Goal: Find specific page/section: Find specific page/section

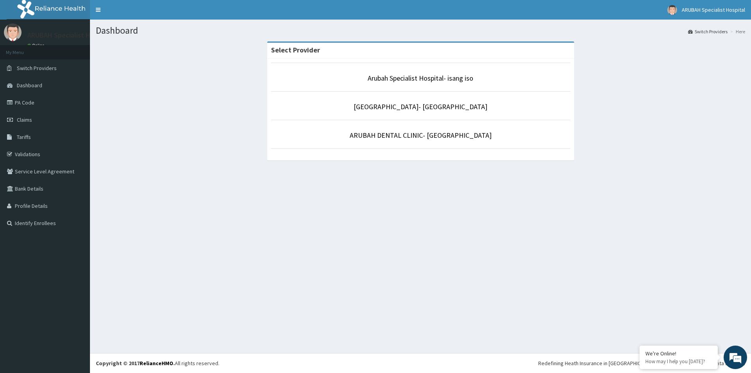
click at [355, 77] on p "Arubah Specialist Hospital- isang iso" at bounding box center [420, 78] width 299 height 10
click at [391, 78] on link "Arubah Specialist Hospital- isang iso" at bounding box center [421, 78] width 106 height 9
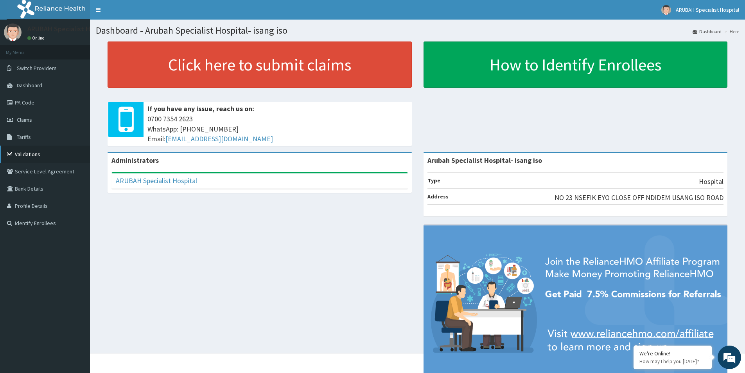
click at [47, 156] on link "Validations" at bounding box center [45, 154] width 90 height 17
